Goal: Task Accomplishment & Management: Manage account settings

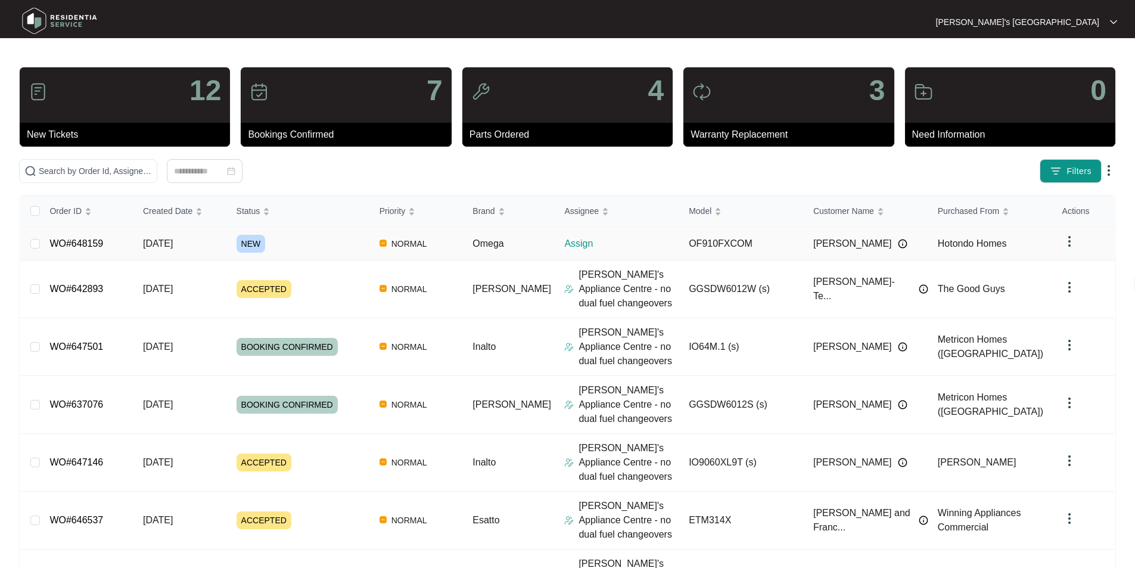
click at [86, 246] on link "WO#648159" at bounding box center [76, 243] width 54 height 10
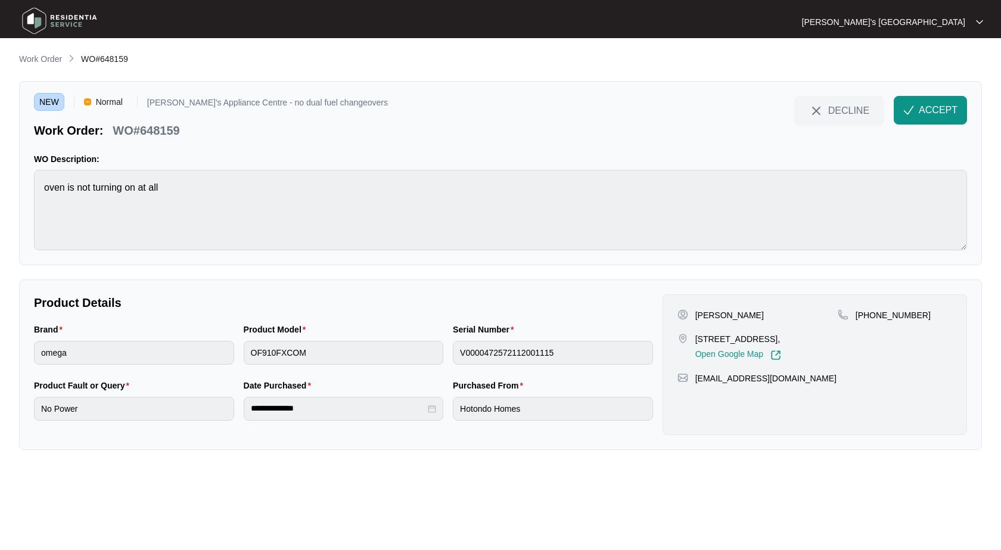
click at [712, 305] on div "[PERSON_NAME] [STREET_ADDRESS], Open Google Map [PHONE_NUMBER] [EMAIL_ADDRESS][…" at bounding box center [814, 364] width 304 height 141
click at [708, 313] on p "[PERSON_NAME]" at bounding box center [729, 315] width 69 height 12
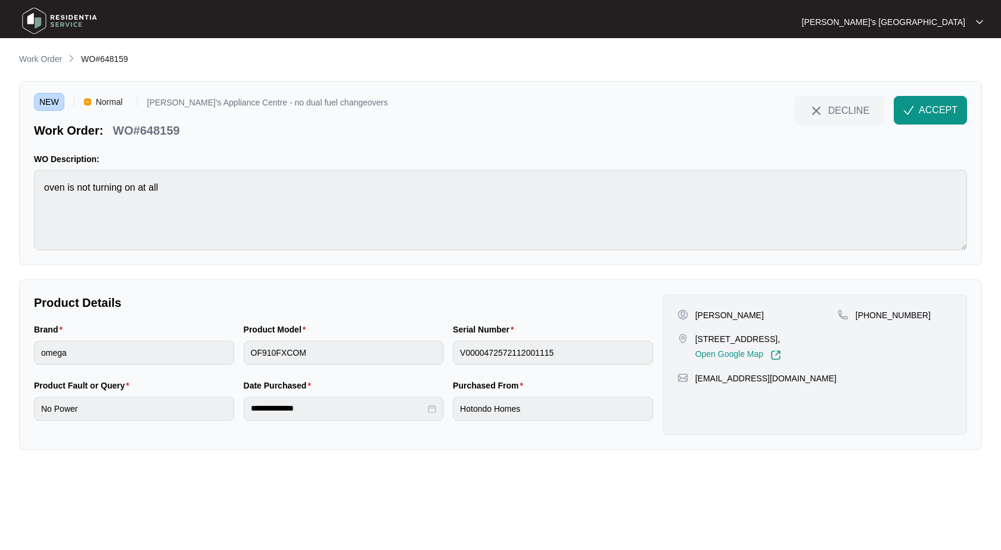
click at [880, 309] on p "[PHONE_NUMBER]" at bounding box center [892, 315] width 75 height 12
copy p "61432175406"
drag, startPoint x: 696, startPoint y: 337, endPoint x: 785, endPoint y: 337, distance: 88.8
click at [781, 337] on p "[STREET_ADDRESS]," at bounding box center [738, 339] width 86 height 12
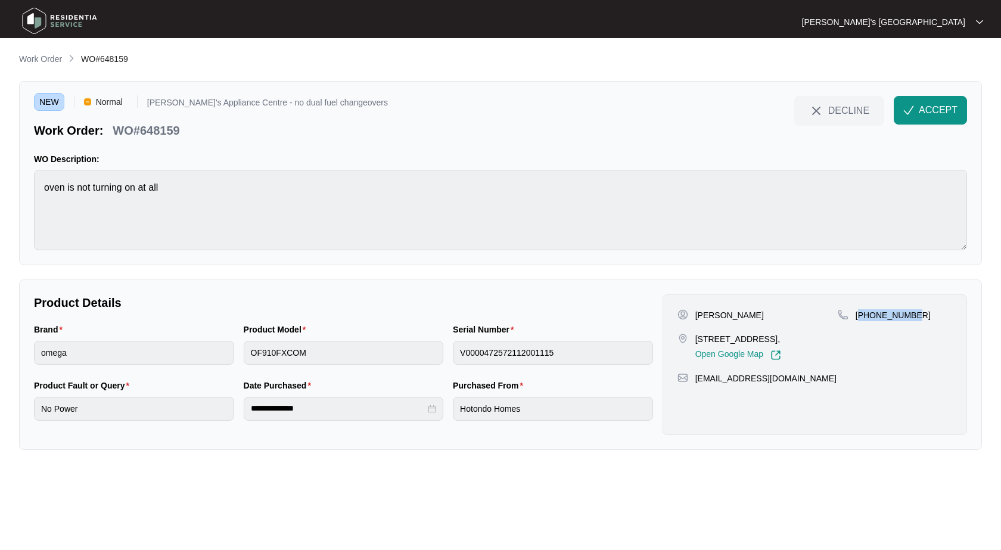
copy p "[STREET_ADDRESS]"
click at [734, 313] on p "[PERSON_NAME]" at bounding box center [729, 315] width 69 height 12
copy p "[PERSON_NAME]"
click at [161, 137] on p "WO#648159" at bounding box center [146, 130] width 67 height 17
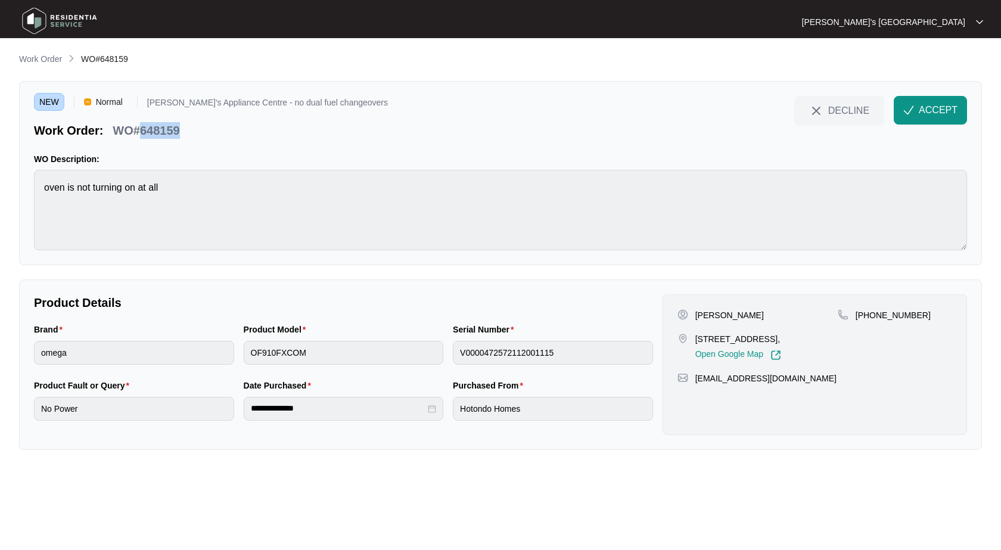
click at [161, 137] on p "WO#648159" at bounding box center [146, 130] width 67 height 17
copy p "648159"
click at [920, 123] on button "ACCEPT" at bounding box center [930, 110] width 73 height 29
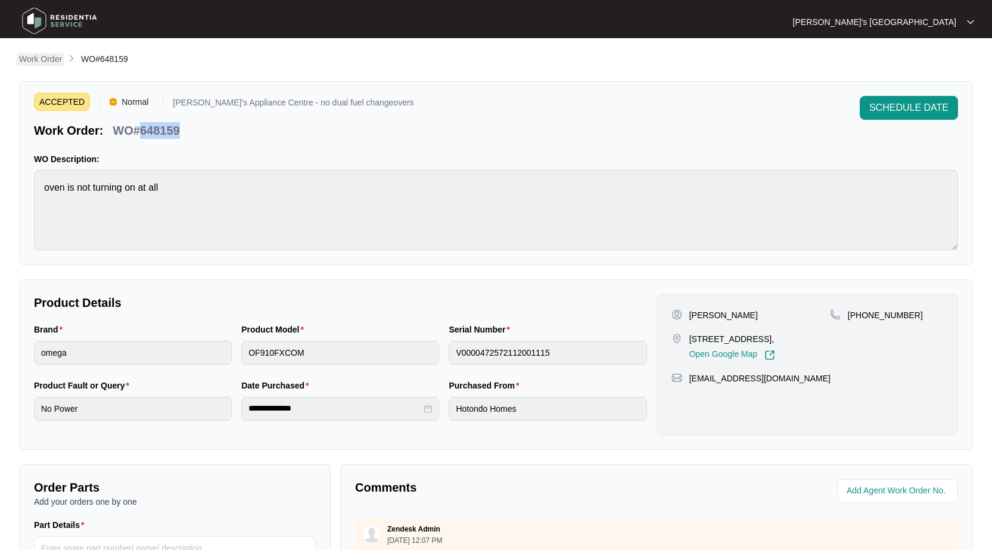
click at [60, 60] on p "Work Order" at bounding box center [40, 59] width 43 height 12
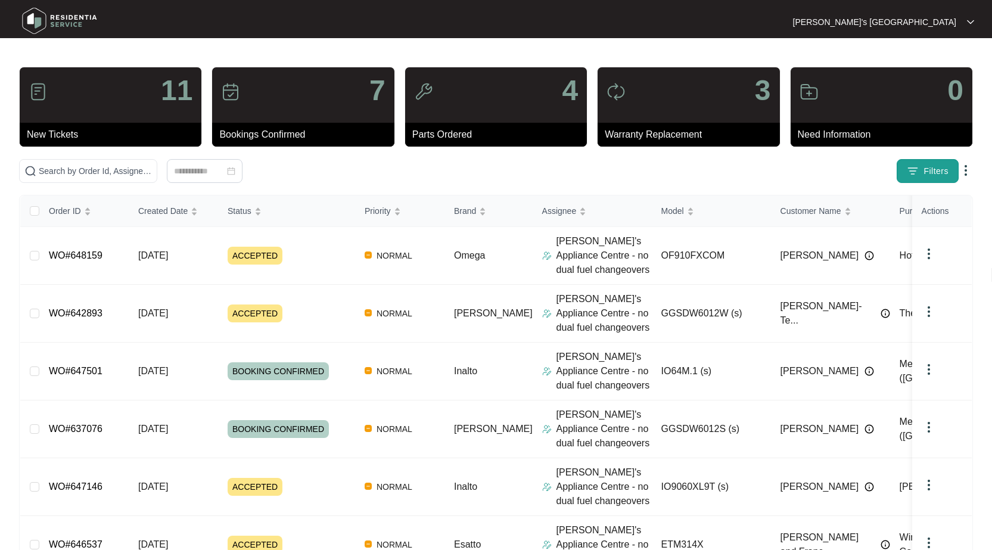
click at [922, 175] on button "Filters" at bounding box center [928, 171] width 62 height 24
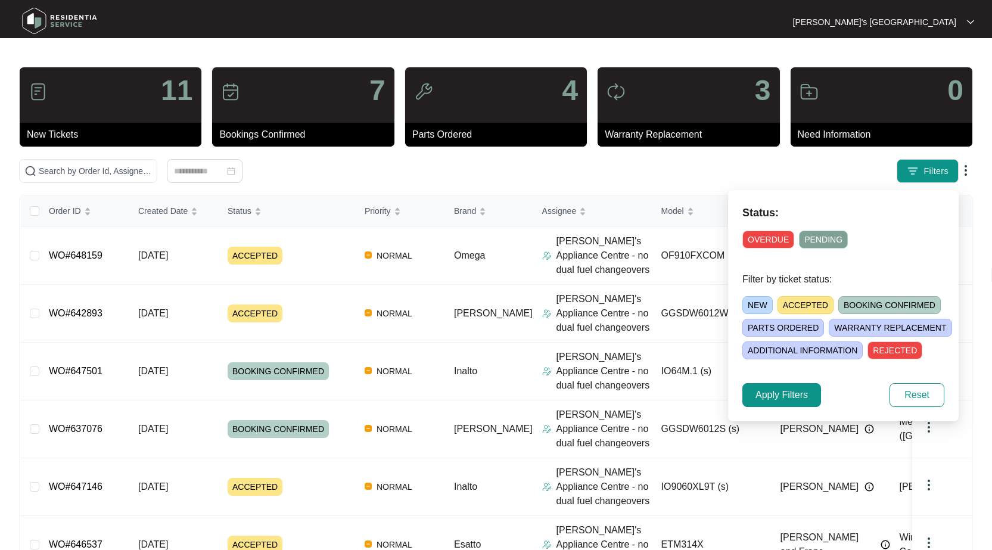
click at [791, 301] on span "ACCEPTED" at bounding box center [805, 305] width 56 height 18
click at [785, 392] on span "Apply Filters" at bounding box center [781, 395] width 52 height 14
